Goal: Use online tool/utility: Utilize a website feature to perform a specific function

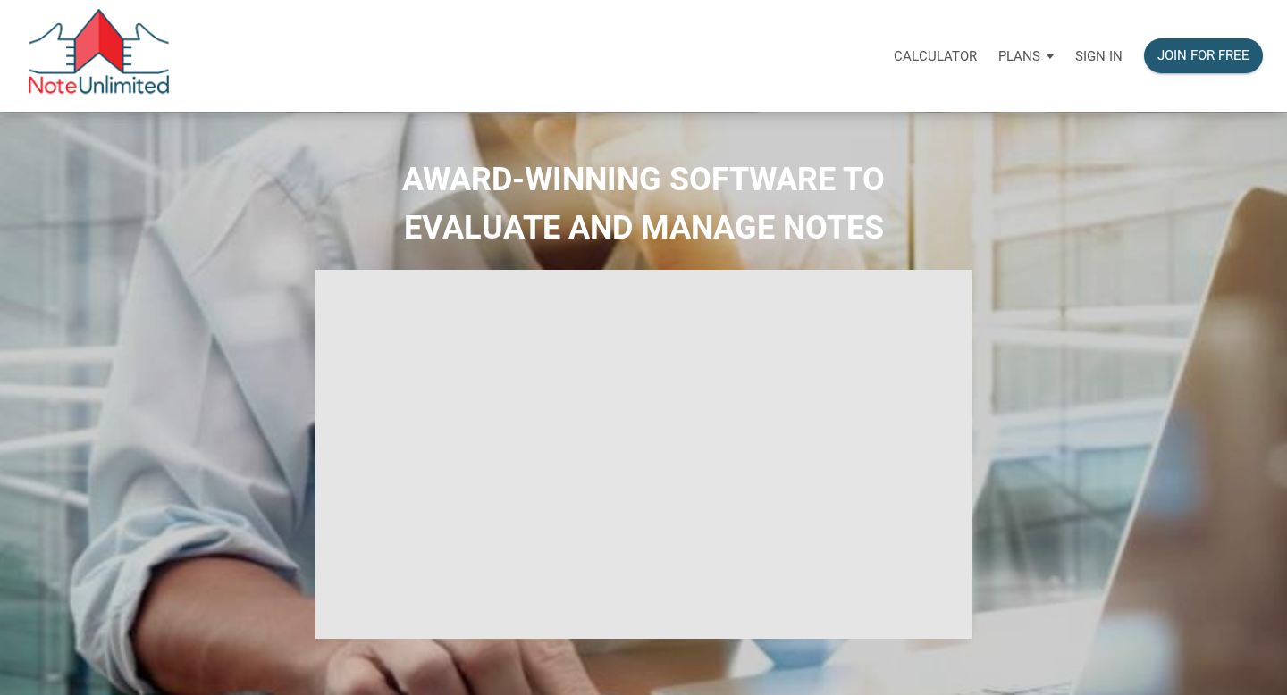
select select
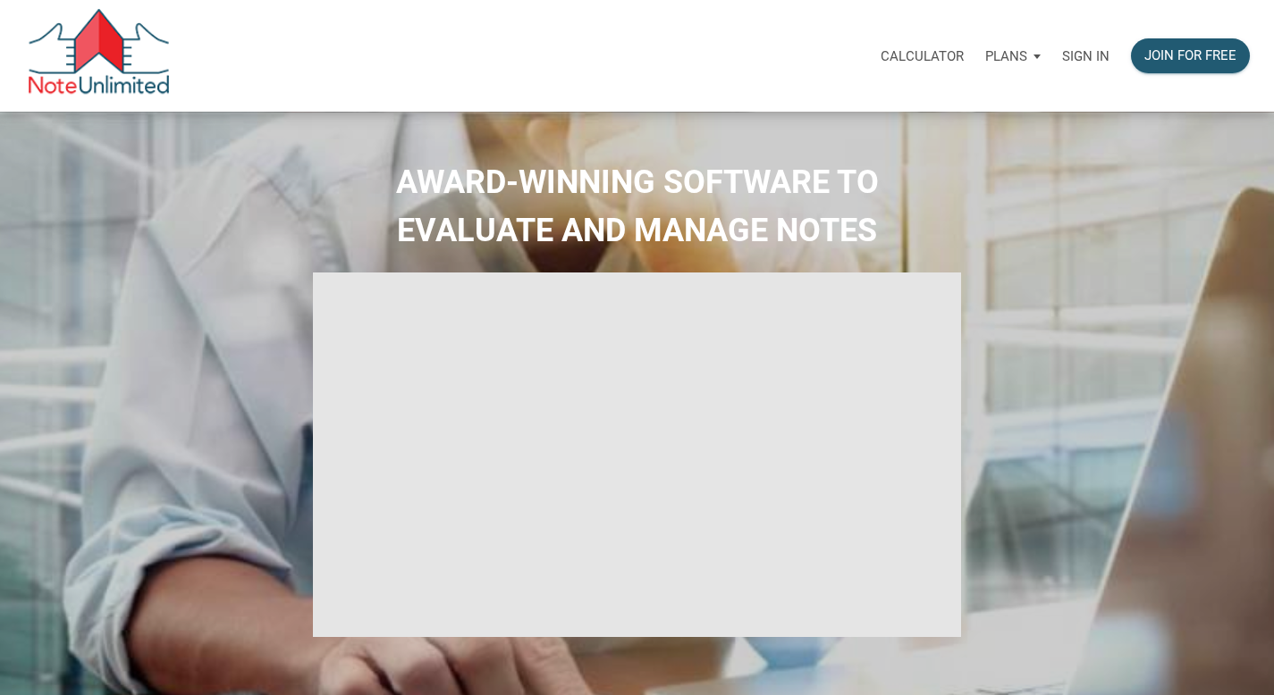
type input "Introduction to new features"
select select
click at [1079, 54] on p "Sign in" at bounding box center [1085, 56] width 47 height 16
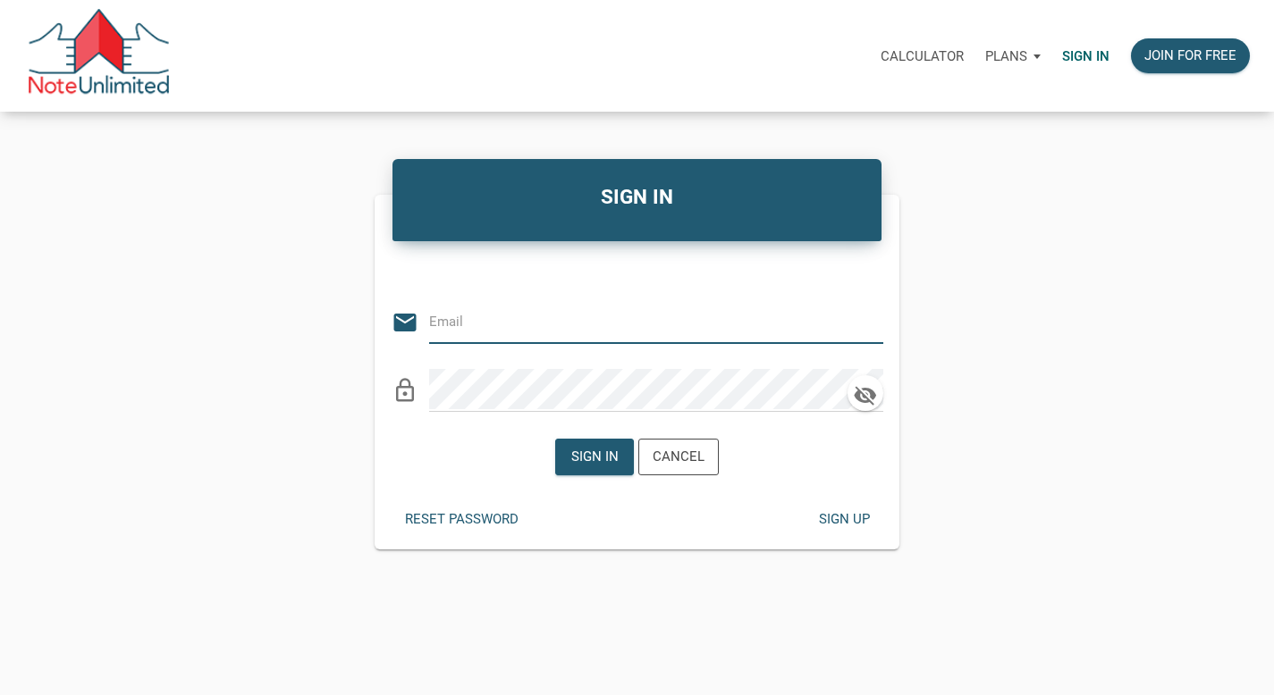
type input "[PERSON_NAME][EMAIL_ADDRESS][PERSON_NAME][DOMAIN_NAME]"
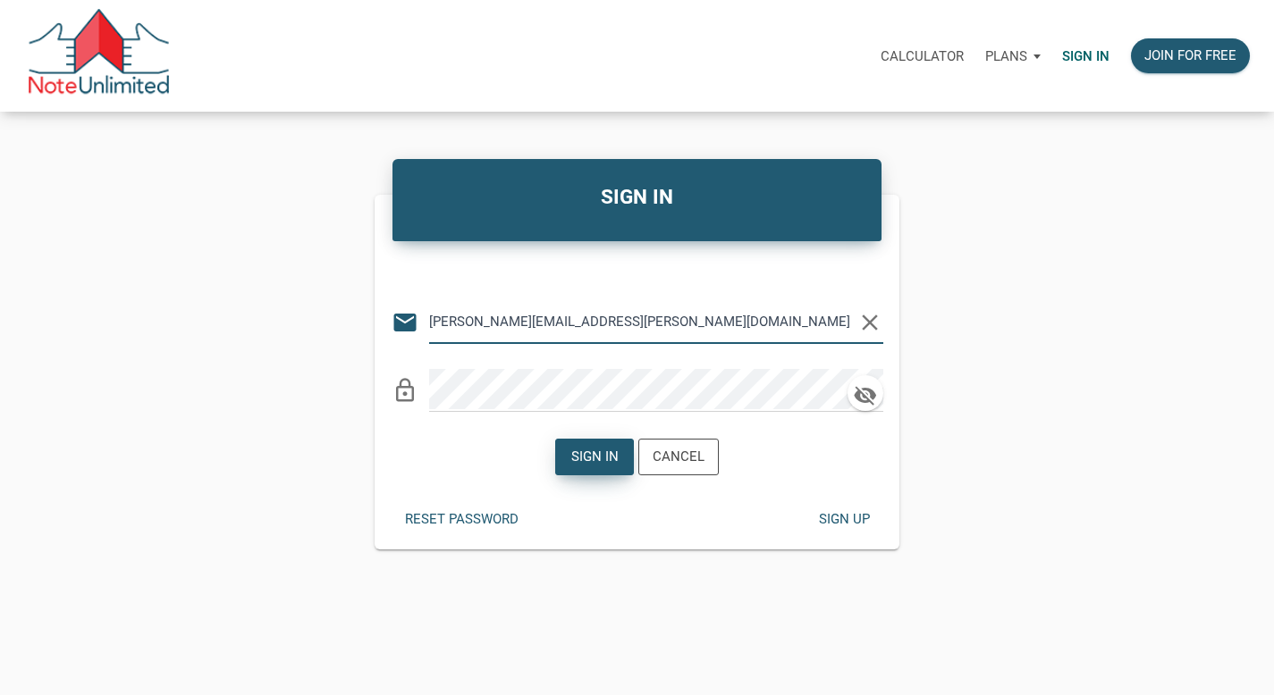
click at [601, 466] on div "Sign in" at bounding box center [594, 457] width 47 height 21
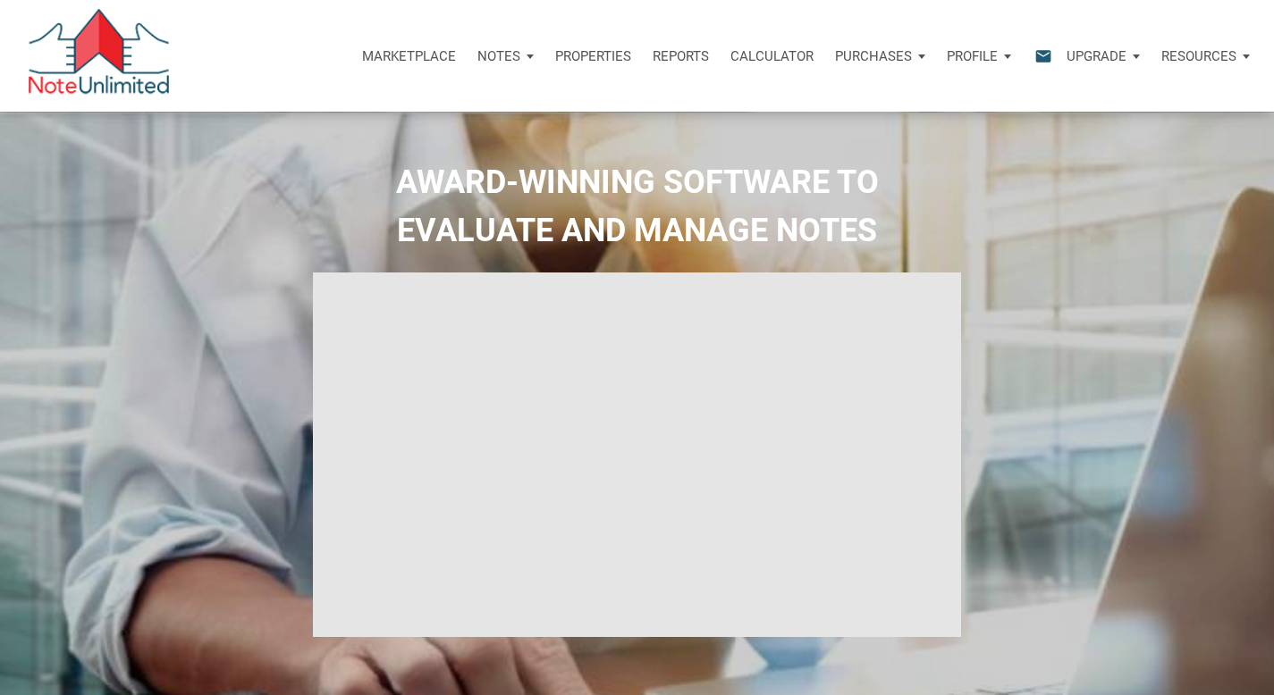
type input "Introduction to new features"
select select
click at [779, 61] on p "Calculator" at bounding box center [771, 56] width 83 height 16
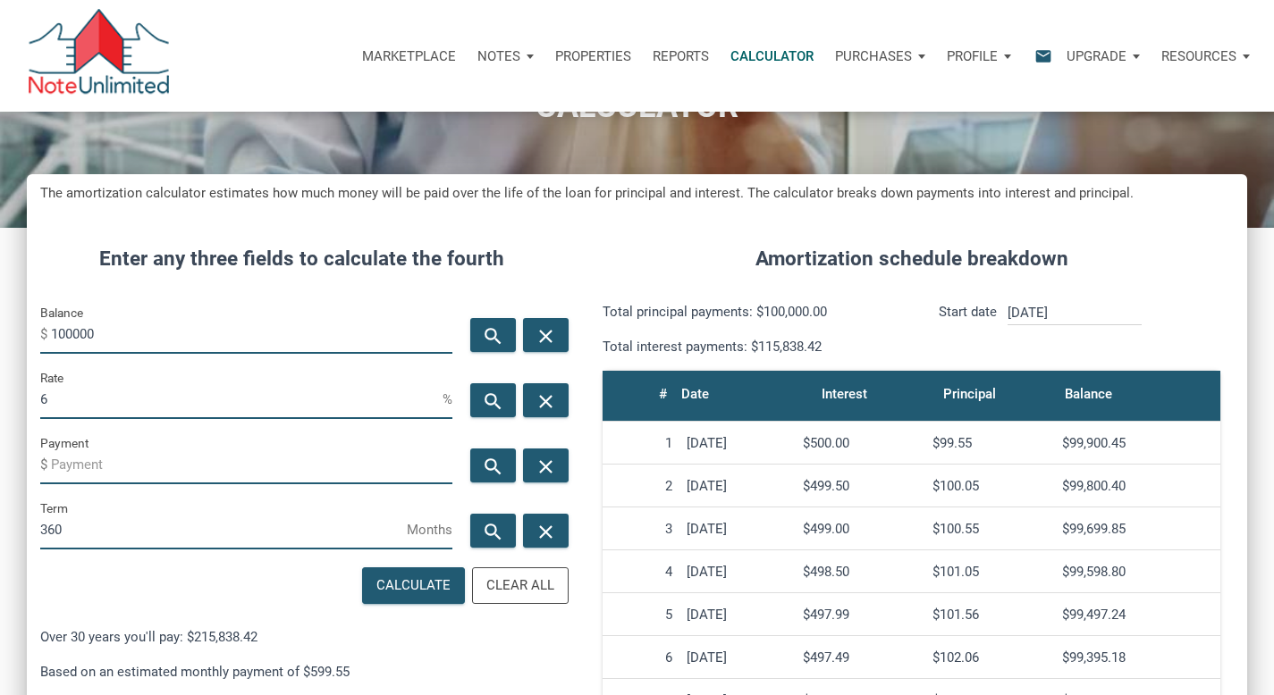
scroll to position [322, 0]
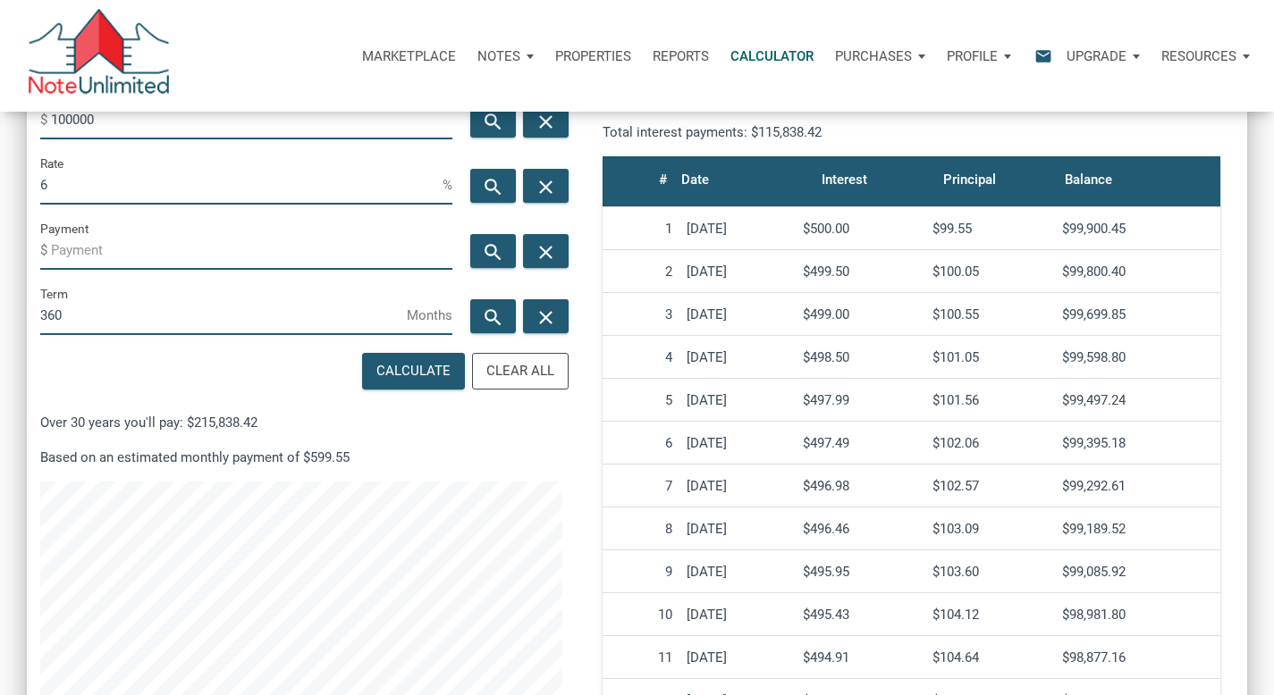
click at [146, 251] on input "Payment" at bounding box center [251, 250] width 401 height 40
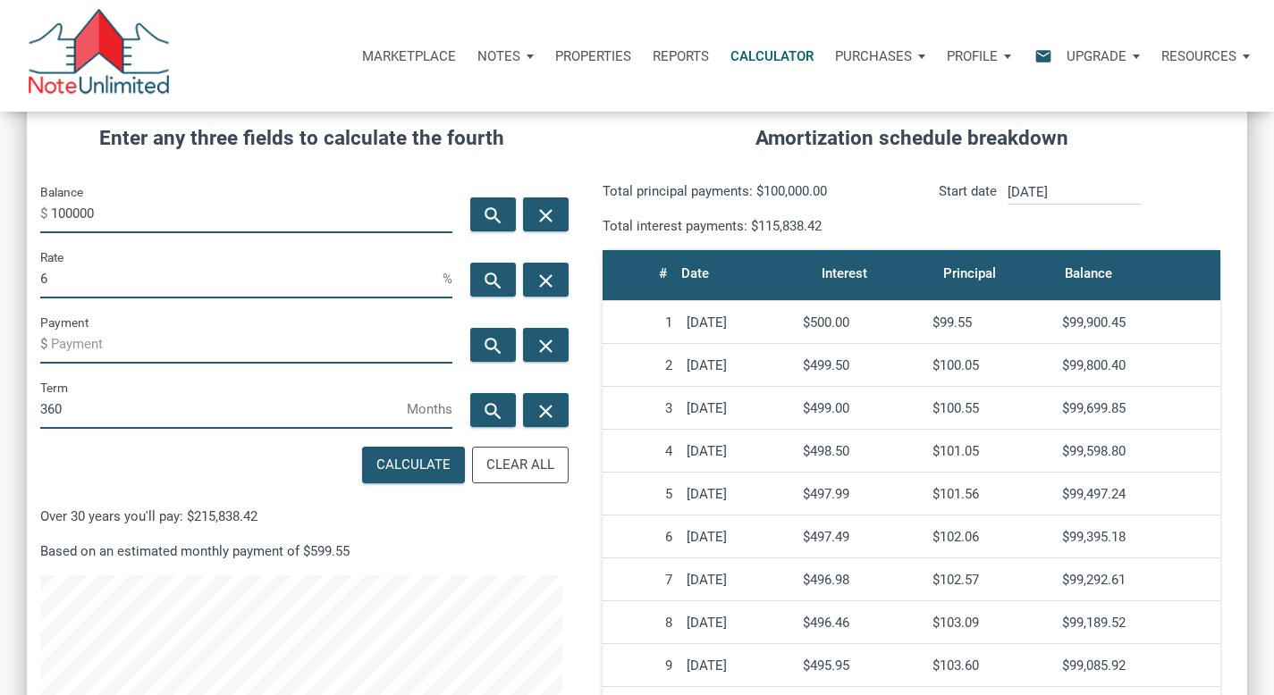
scroll to position [215, 0]
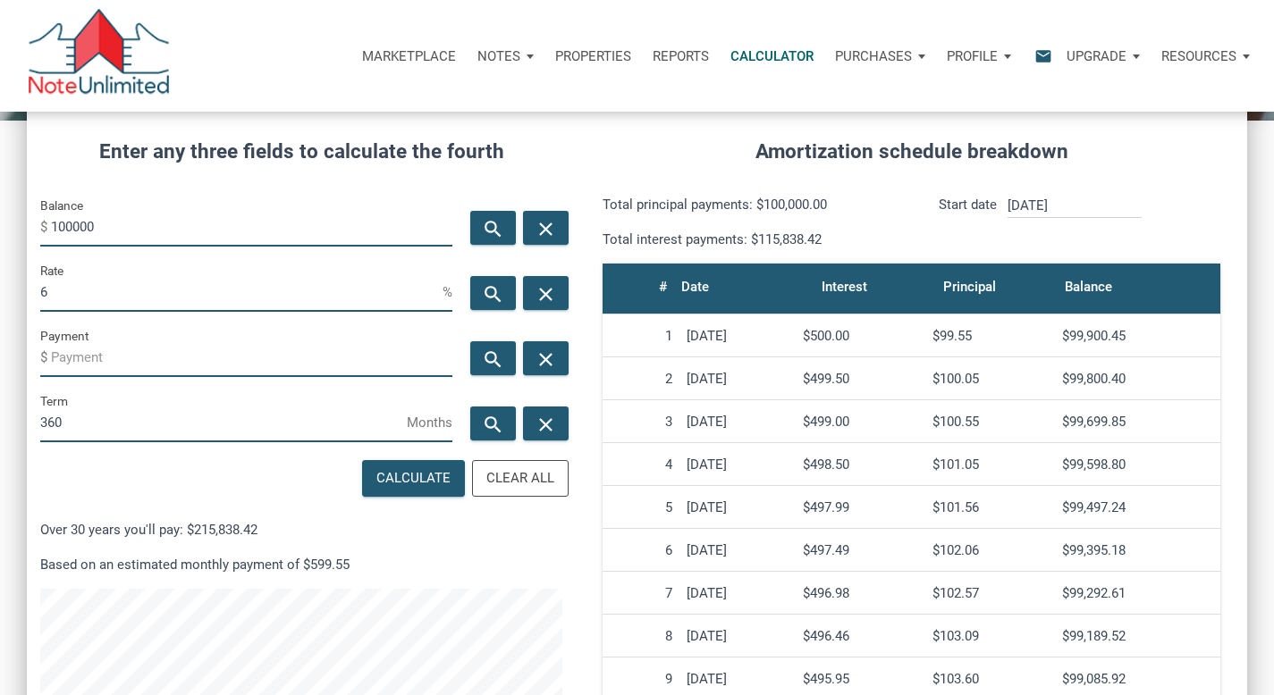
click at [67, 439] on input "360" at bounding box center [223, 422] width 366 height 40
drag, startPoint x: 71, startPoint y: 425, endPoint x: 0, endPoint y: 401, distance: 74.3
click at [0, 405] on div "CALCULATOR The amortization calculator estimates how much money will be paid ov…" at bounding box center [637, 412] width 1274 height 1031
type input "240"
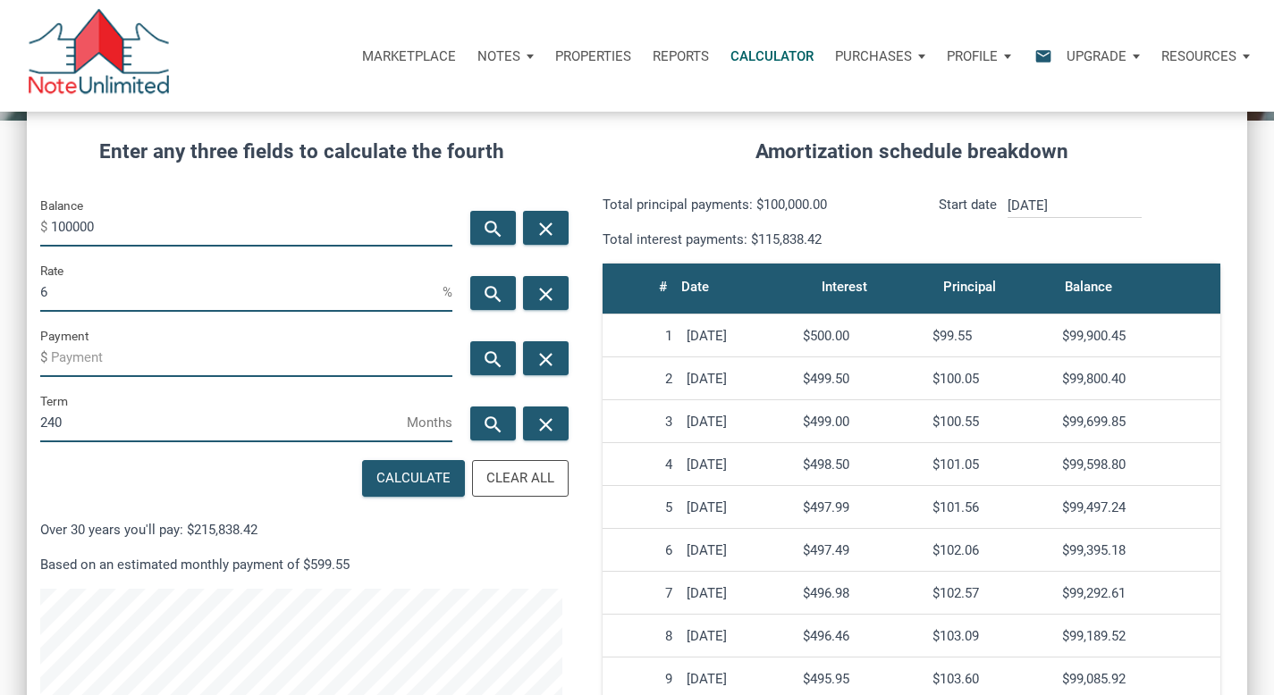
click at [83, 352] on input "Payment" at bounding box center [251, 357] width 401 height 40
drag, startPoint x: 109, startPoint y: 225, endPoint x: 0, endPoint y: 215, distance: 109.6
click at [0, 215] on div "CALCULATOR The amortization calculator estimates how much money will be paid ov…" at bounding box center [637, 412] width 1274 height 1031
type input "56800"
drag, startPoint x: 60, startPoint y: 295, endPoint x: 0, endPoint y: 273, distance: 63.9
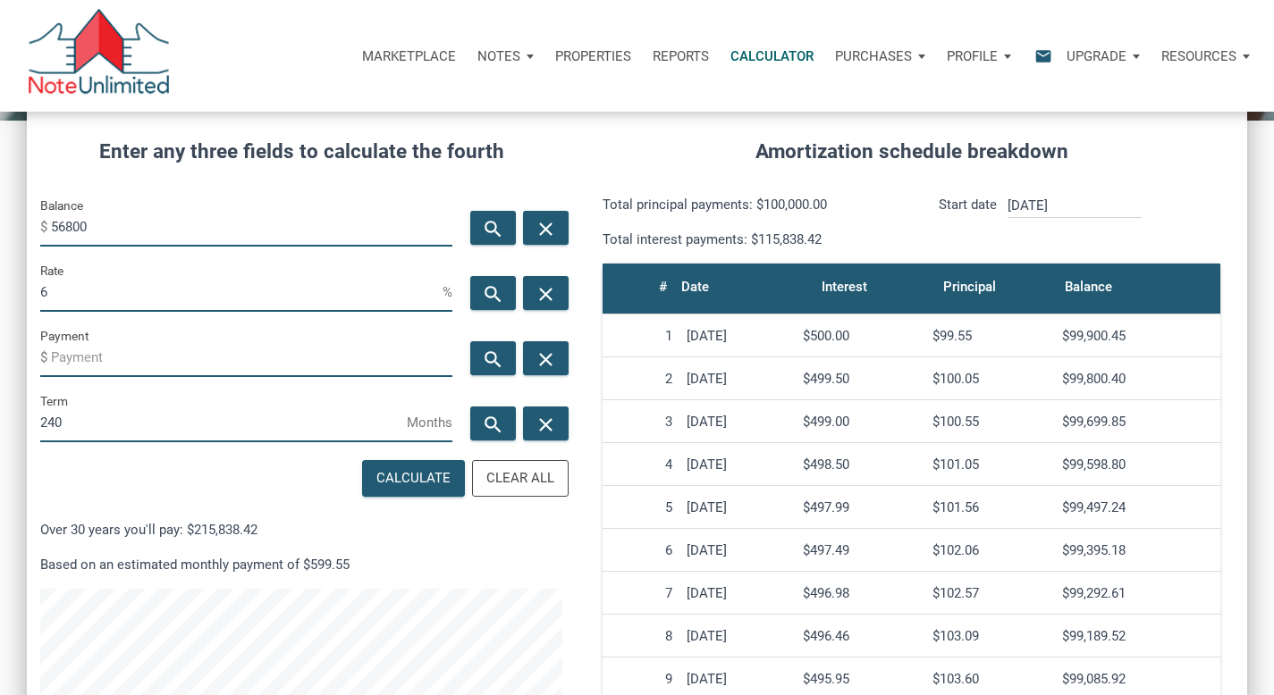
click at [0, 277] on div "CALCULATOR The amortization calculator estimates how much money will be paid ov…" at bounding box center [637, 412] width 1274 height 1031
type input "8.5"
click at [500, 358] on icon "search" at bounding box center [492, 360] width 21 height 22
drag, startPoint x: 106, startPoint y: 363, endPoint x: 0, endPoint y: 322, distance: 114.0
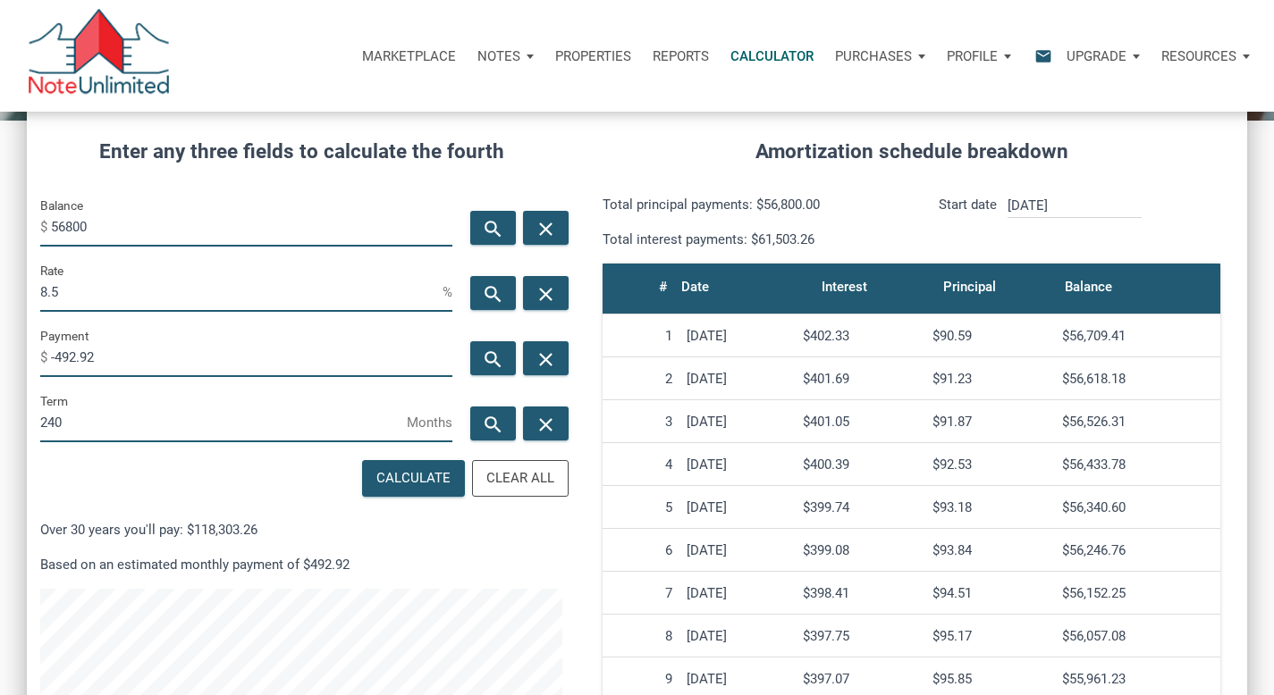
click at [0, 324] on div "CALCULATOR The amortization calculator estimates how much money will be paid ov…" at bounding box center [637, 412] width 1274 height 1031
type input "-984.55"
drag, startPoint x: 85, startPoint y: 425, endPoint x: 0, endPoint y: 346, distance: 115.8
click at [0, 394] on div "CALCULATOR The amortization calculator estimates how much money will be paid ov…" at bounding box center [637, 412] width 1274 height 1031
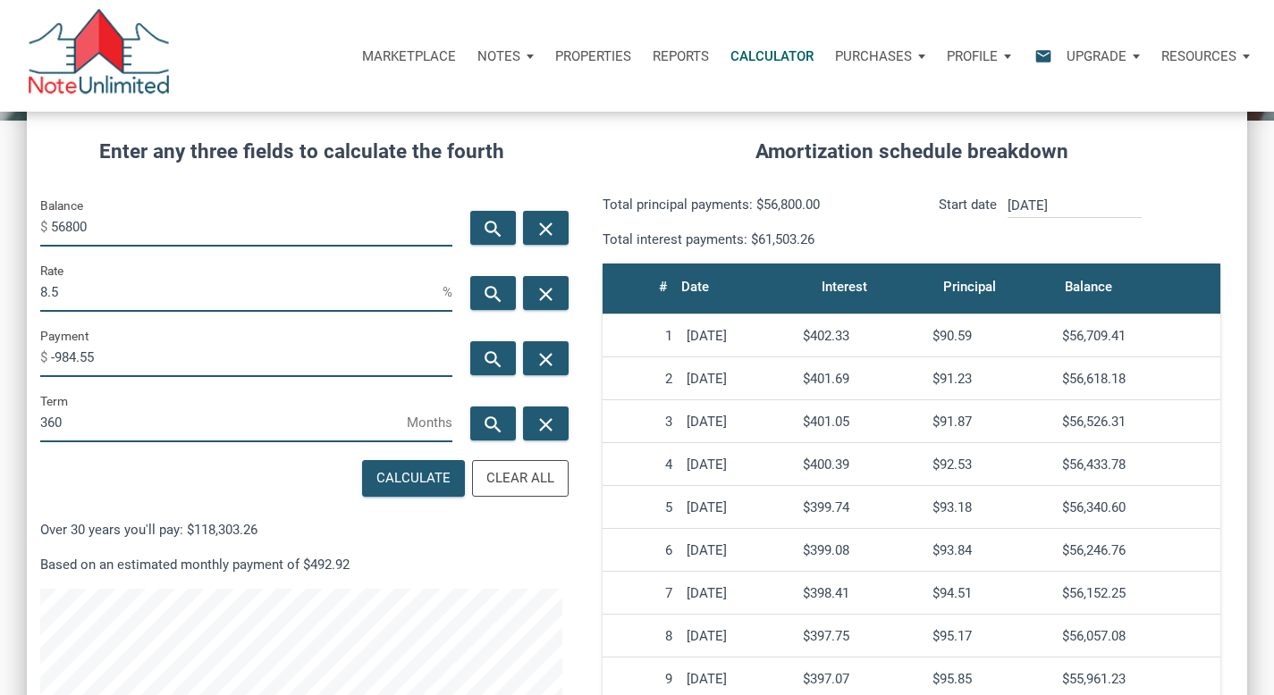
type input "360"
drag, startPoint x: 67, startPoint y: 295, endPoint x: 0, endPoint y: 260, distance: 75.6
click at [11, 283] on div "CALCULATOR The amortization calculator estimates how much money will be paid ov…" at bounding box center [637, 412] width 1274 height 1031
type input "10"
click at [489, 226] on icon "search" at bounding box center [492, 229] width 21 height 22
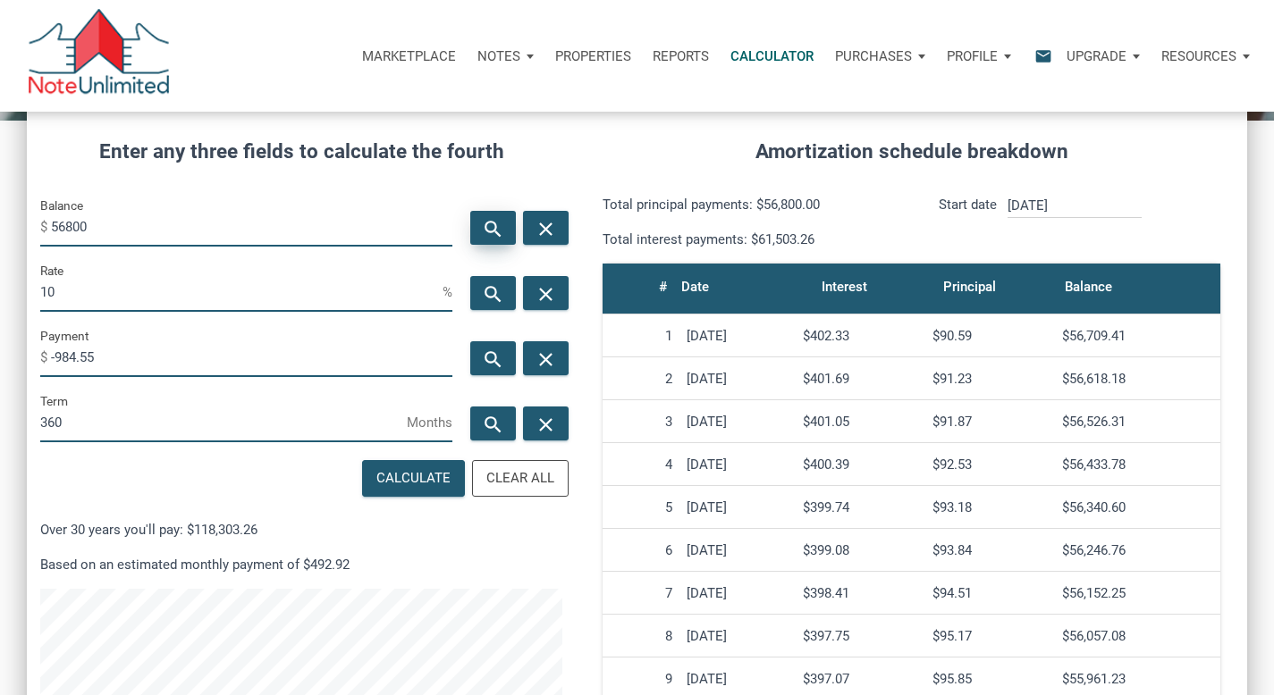
type input "112190.28"
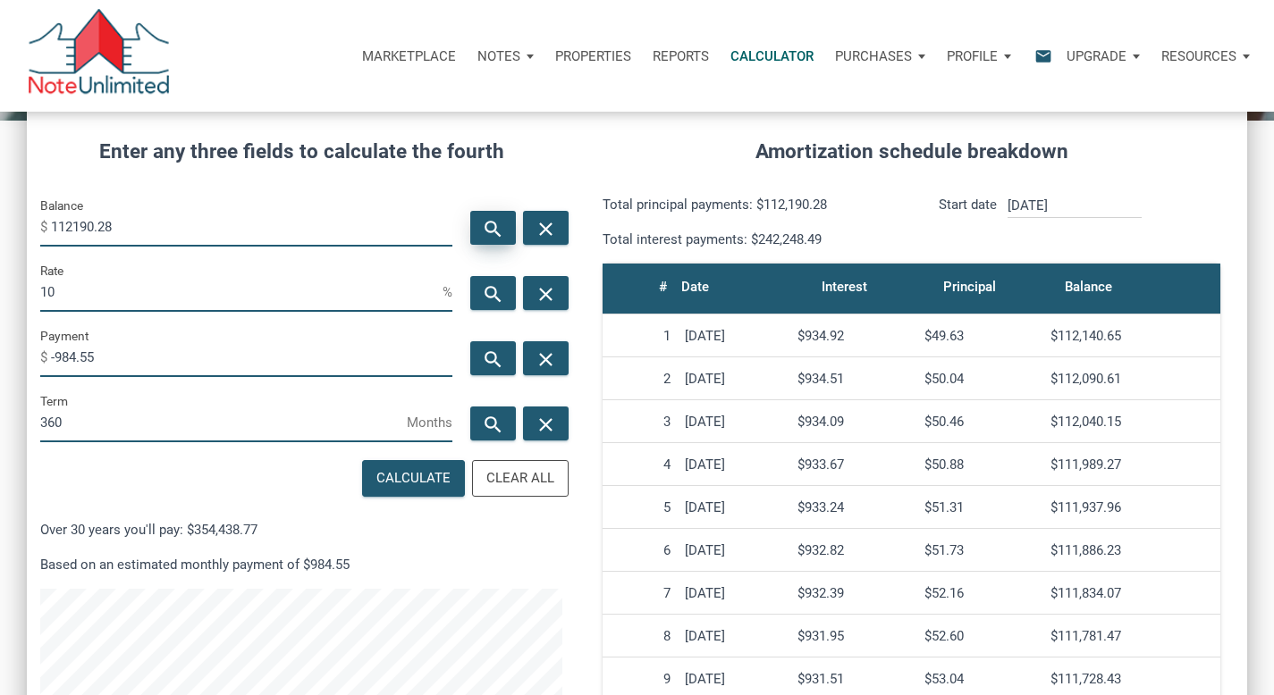
scroll to position [861, 1220]
drag, startPoint x: 59, startPoint y: 297, endPoint x: 0, endPoint y: 269, distance: 65.2
click at [20, 282] on div "CALCULATOR The amortization calculator estimates how much money will be paid ov…" at bounding box center [637, 412] width 1274 height 1031
type input "8"
click at [488, 233] on icon "search" at bounding box center [492, 229] width 21 height 22
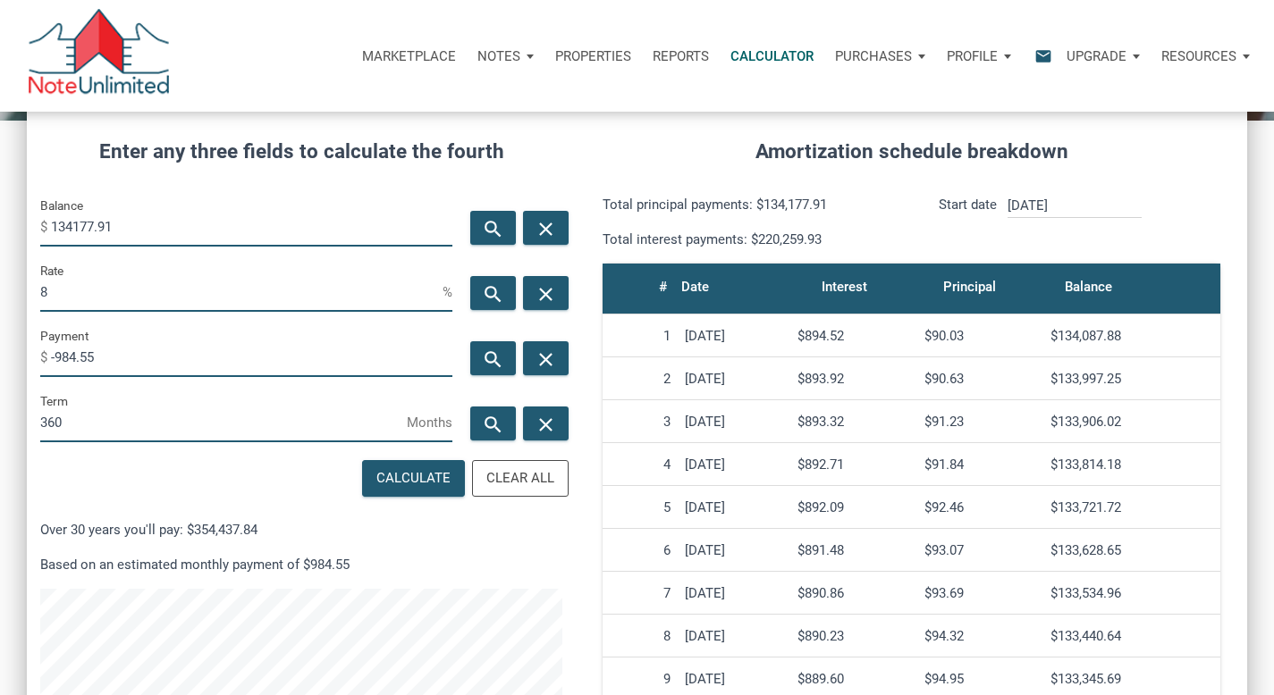
click at [66, 229] on input "134177.91" at bounding box center [251, 226] width 401 height 40
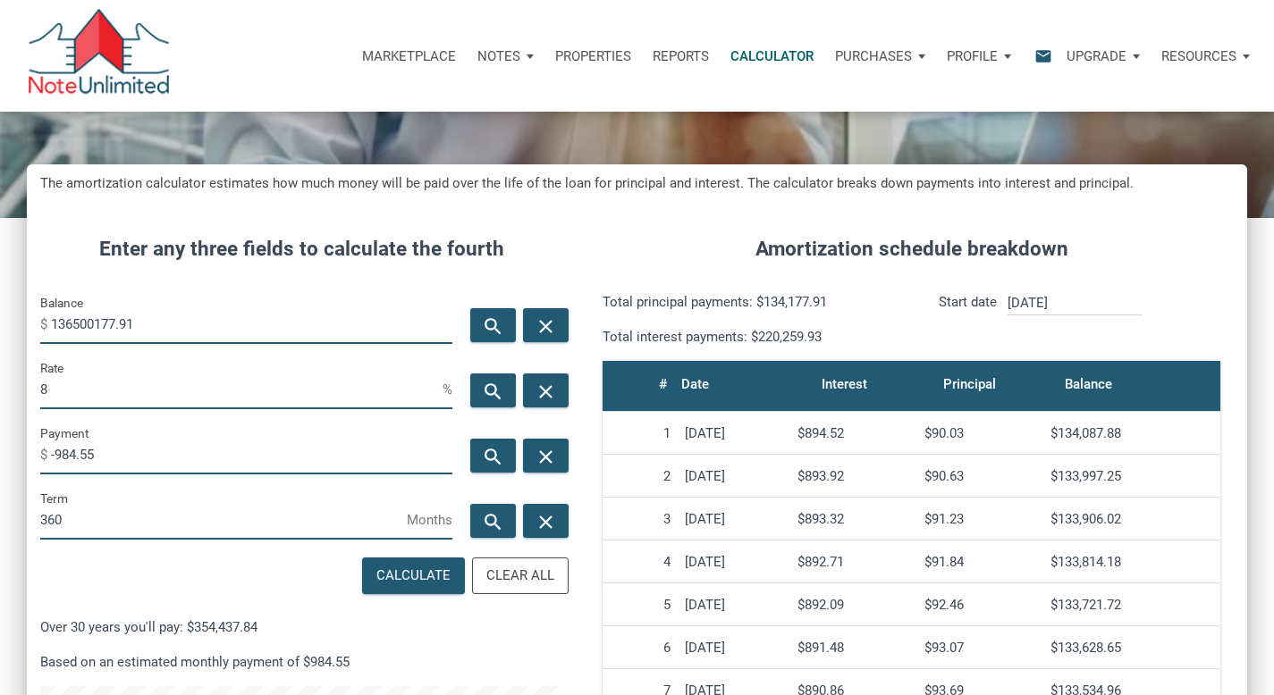
scroll to position [107, 0]
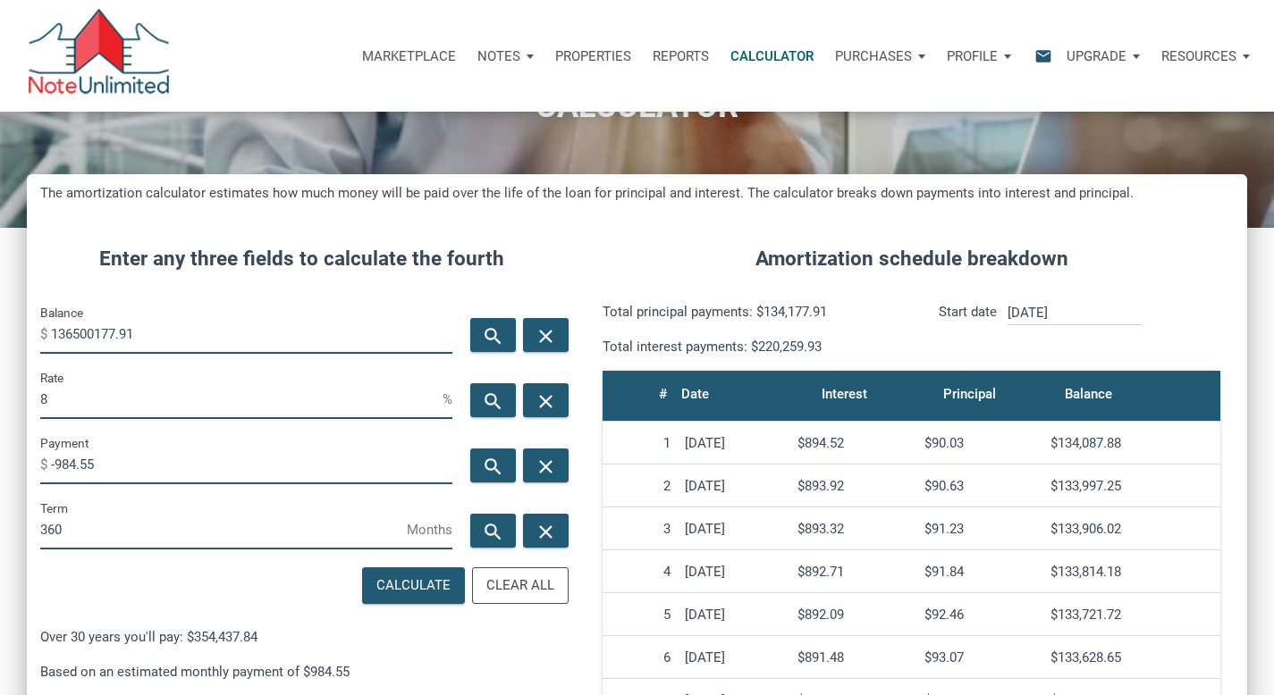
click at [148, 333] on input "136500177.91" at bounding box center [251, 334] width 401 height 40
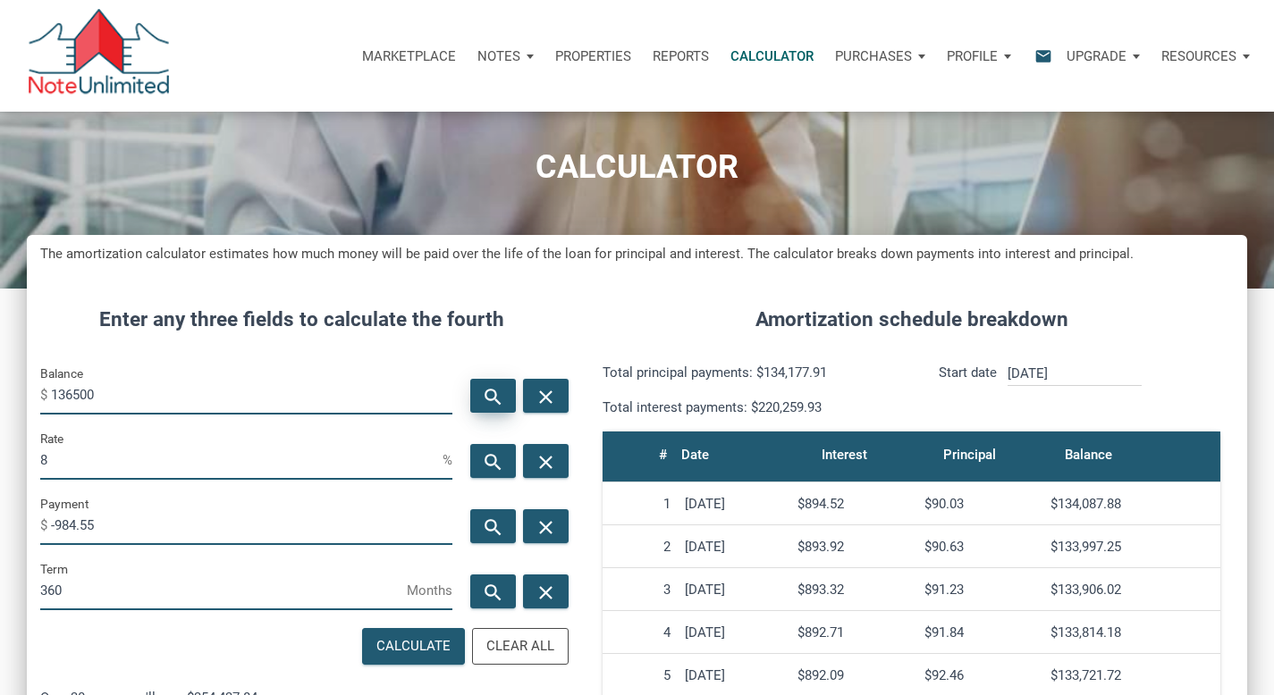
scroll to position [0, 0]
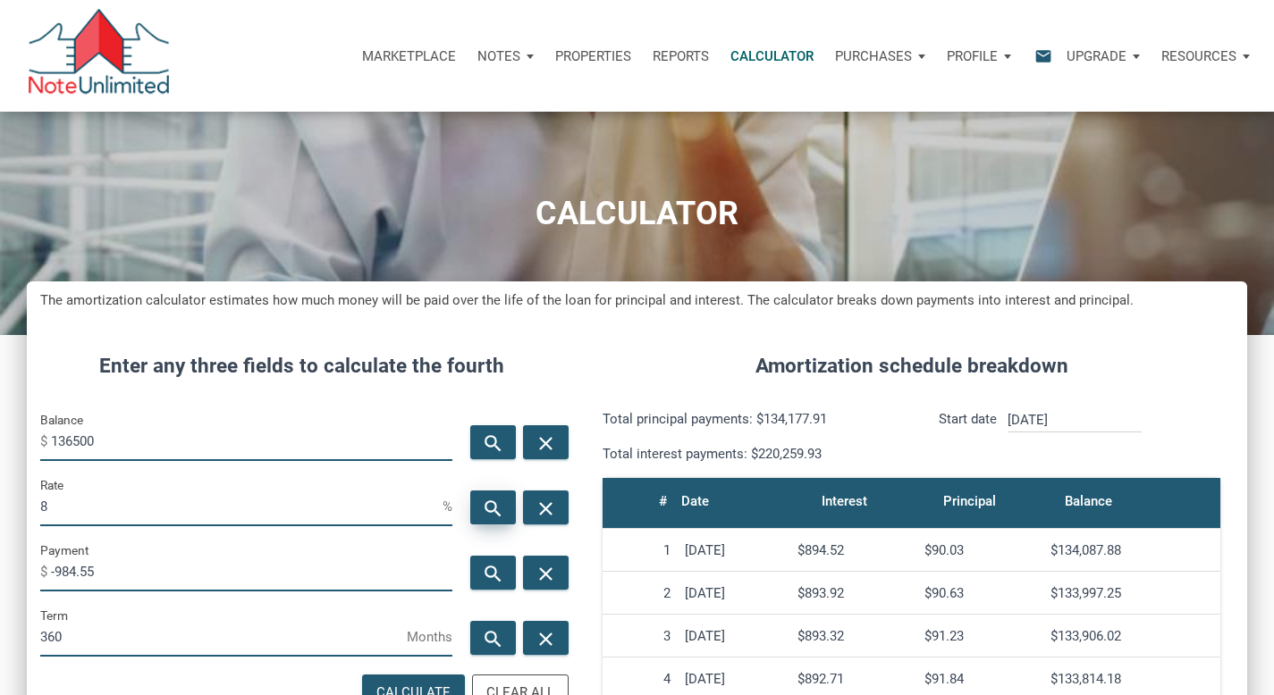
type input "136500"
click at [486, 515] on icon "search" at bounding box center [492, 509] width 21 height 22
type input "7.83"
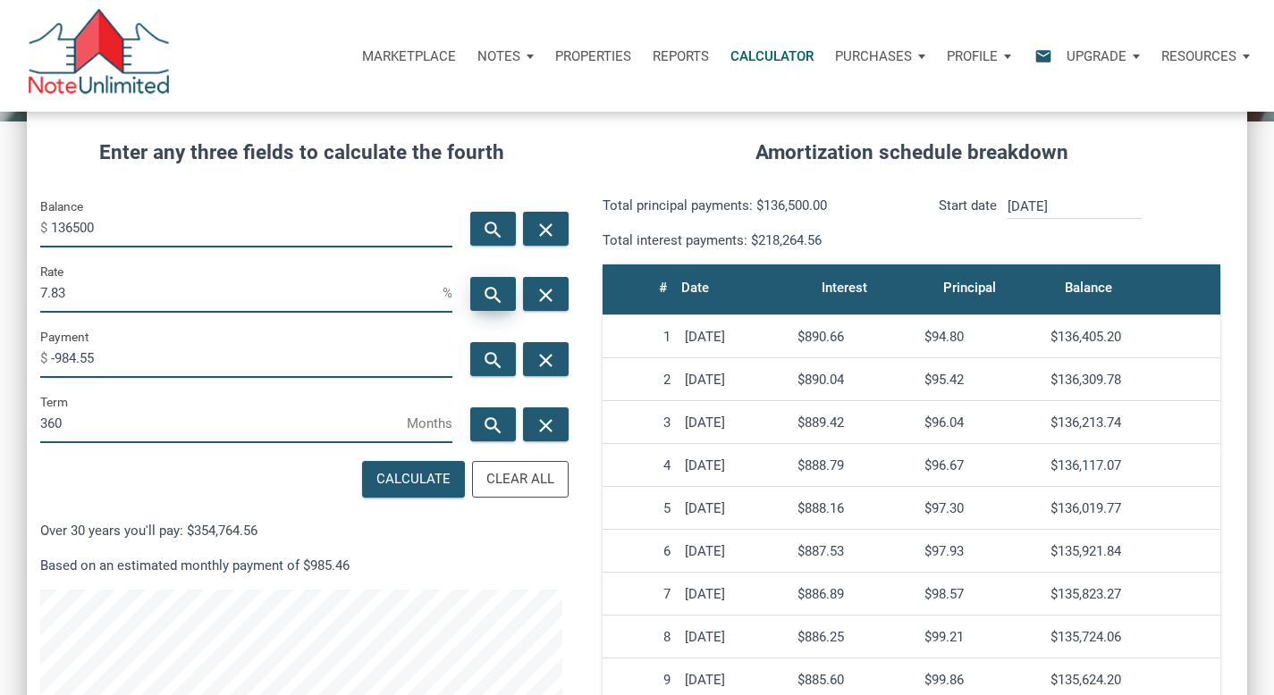
scroll to position [215, 0]
